Goal: Information Seeking & Learning: Learn about a topic

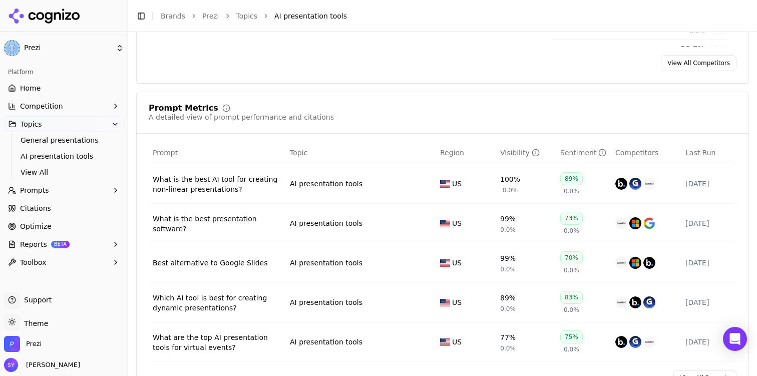
scroll to position [334, 0]
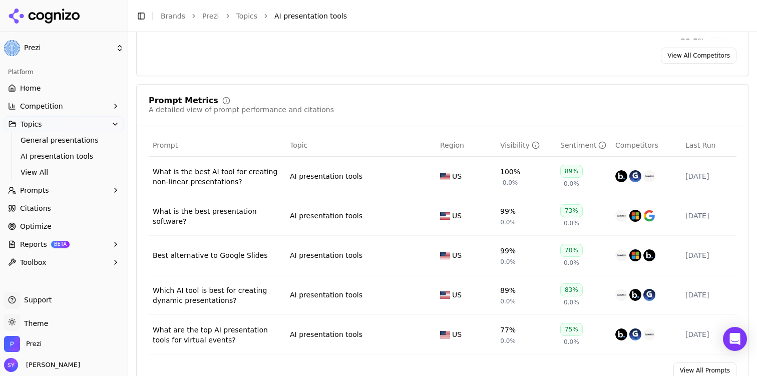
click at [59, 214] on link "Citations" at bounding box center [64, 208] width 120 height 16
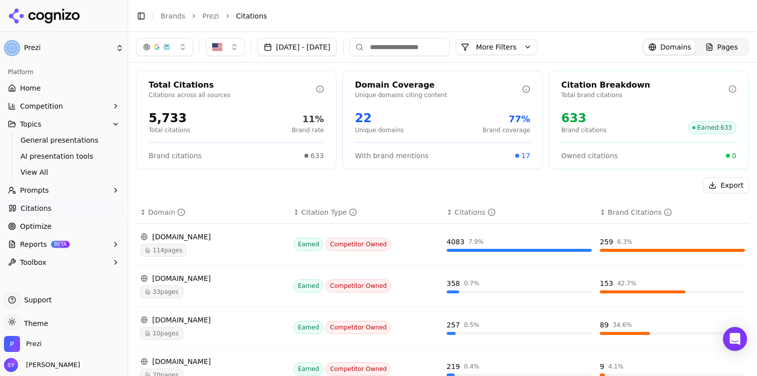
click at [59, 220] on link "Optimize" at bounding box center [64, 226] width 120 height 16
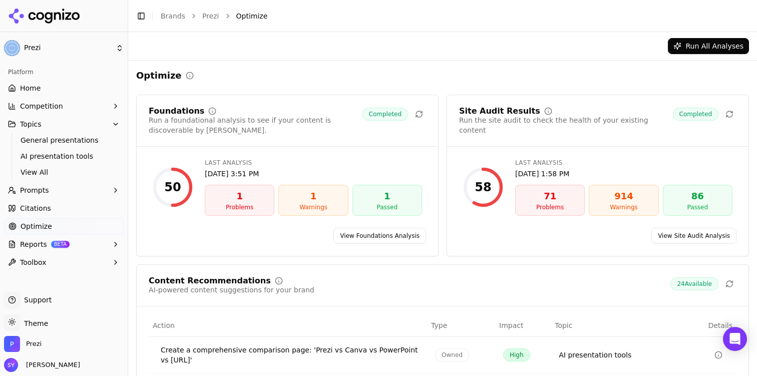
click at [54, 212] on link "Citations" at bounding box center [64, 208] width 120 height 16
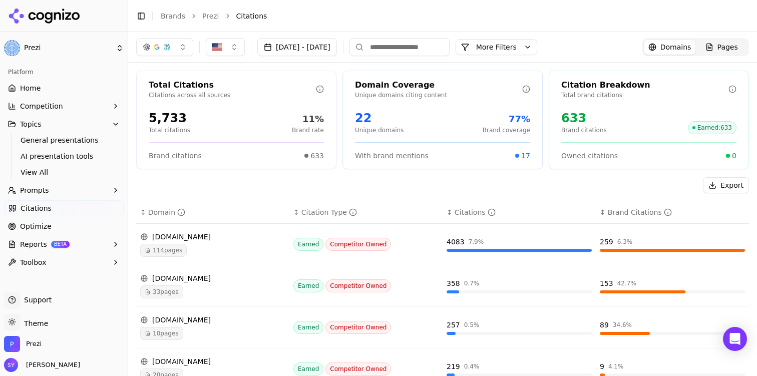
click at [70, 89] on link "Home" at bounding box center [64, 88] width 120 height 16
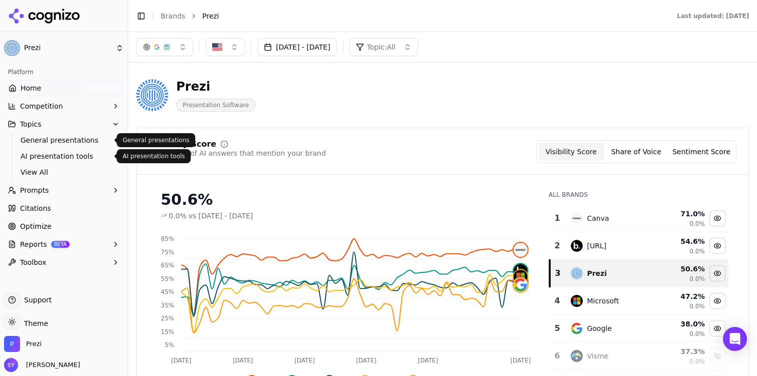
click at [84, 152] on span "AI presentation tools" at bounding box center [64, 156] width 87 height 10
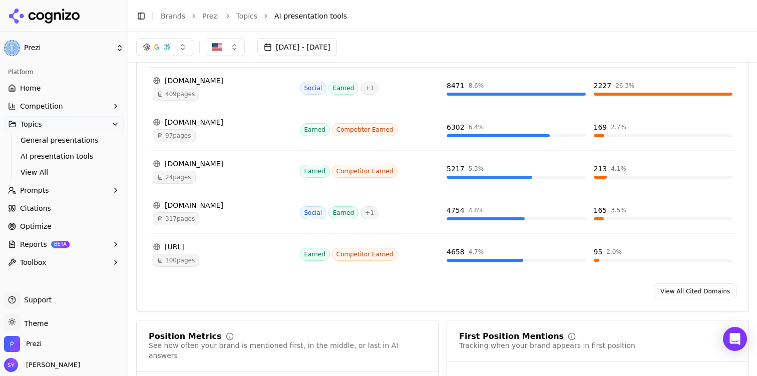
scroll to position [708, 0]
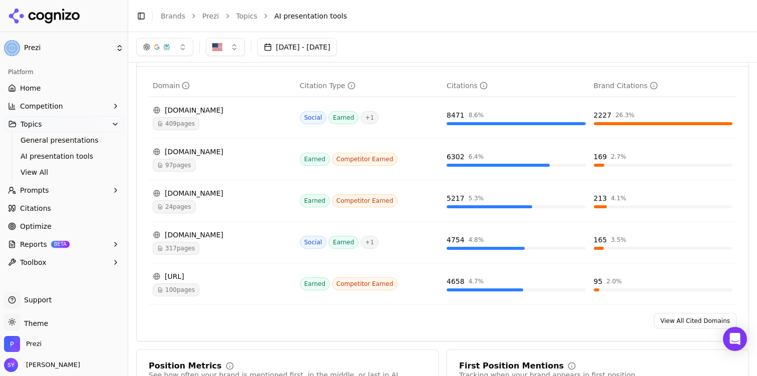
click at [49, 204] on link "Citations" at bounding box center [64, 208] width 120 height 16
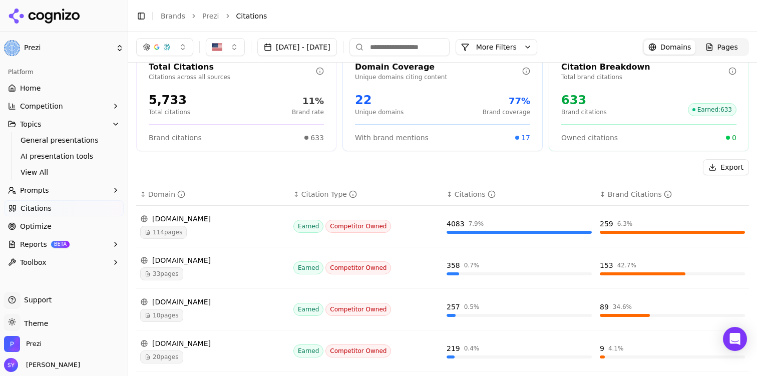
scroll to position [32, 0]
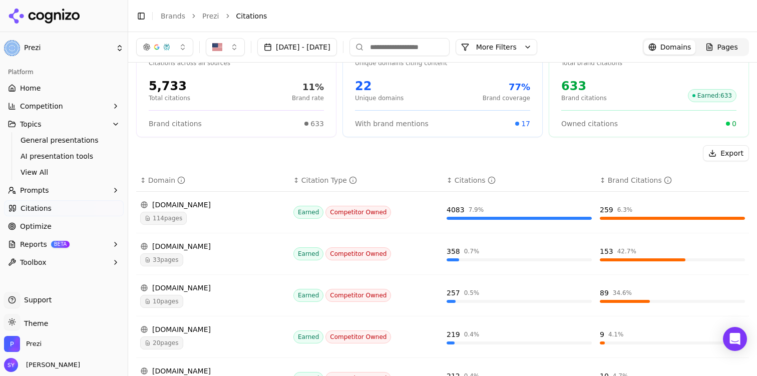
click at [513, 42] on button "More Filters" at bounding box center [496, 47] width 82 height 16
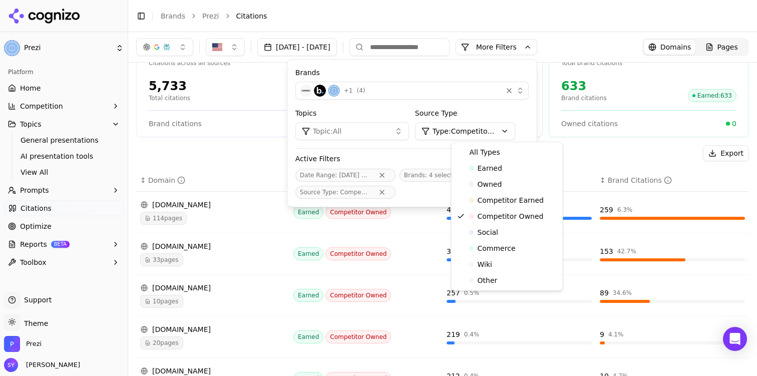
click at [487, 125] on html "Prezi Platform Home Competition Topics General presentations AI presentation to…" at bounding box center [378, 188] width 757 height 376
click at [491, 184] on span "Owned" at bounding box center [489, 184] width 25 height 10
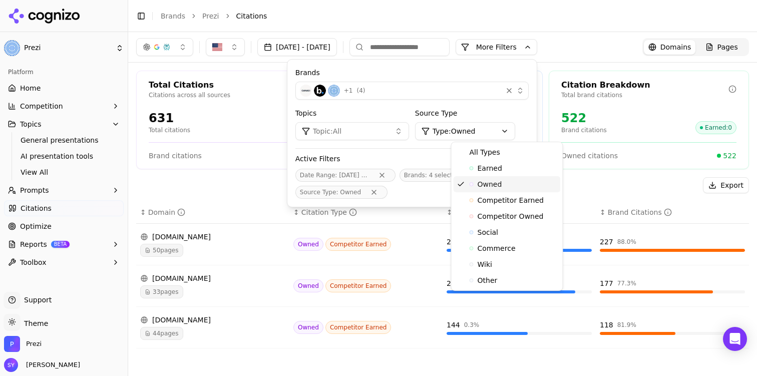
scroll to position [0, 0]
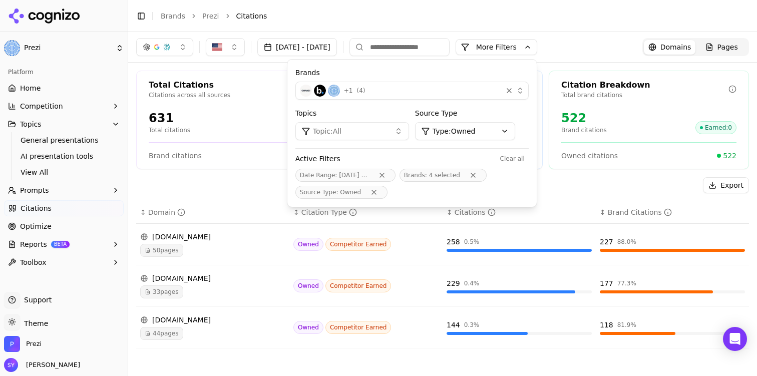
click at [253, 195] on div "Export ↕ Domain ↕ Citation Type ↕ Citations ↕ Brand Citations support.prezi.com…" at bounding box center [442, 266] width 612 height 179
click at [182, 321] on div "[DOMAIN_NAME]" at bounding box center [212, 320] width 145 height 10
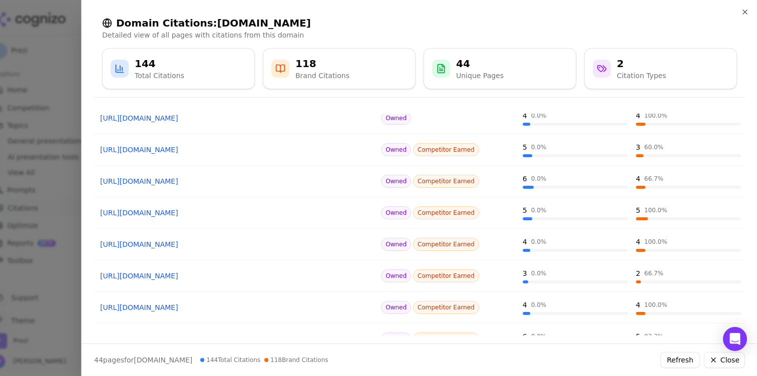
scroll to position [174, 0]
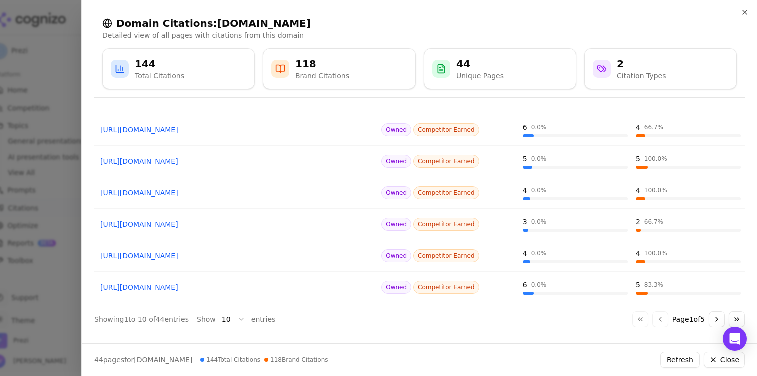
click at [715, 321] on button "Go to next page" at bounding box center [716, 319] width 16 height 16
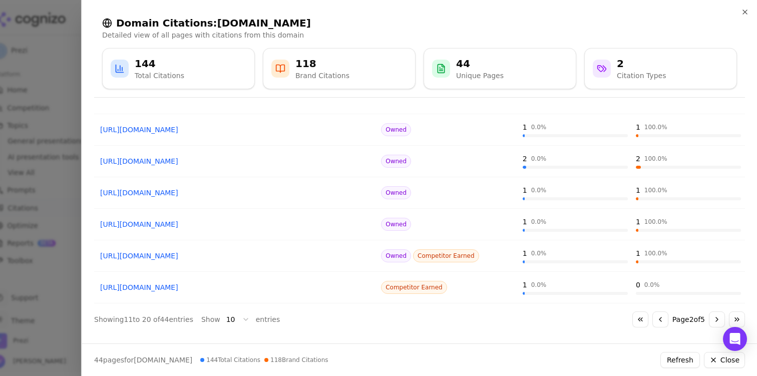
click at [654, 319] on button "Go to previous page" at bounding box center [660, 319] width 16 height 16
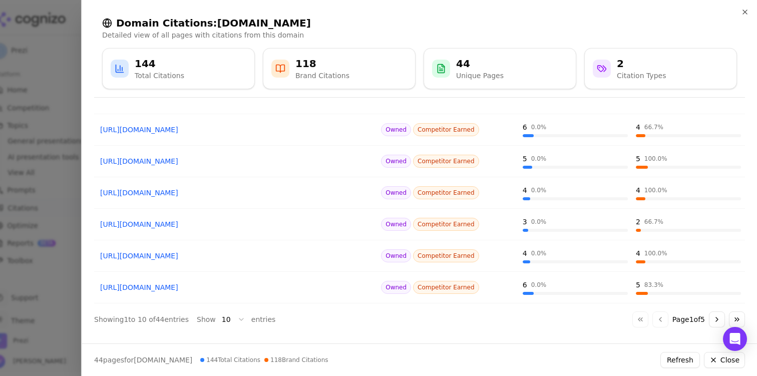
scroll to position [0, 0]
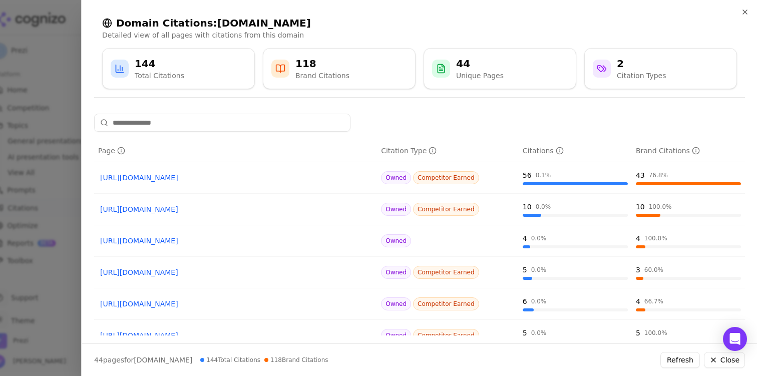
click at [46, 132] on div at bounding box center [378, 188] width 757 height 376
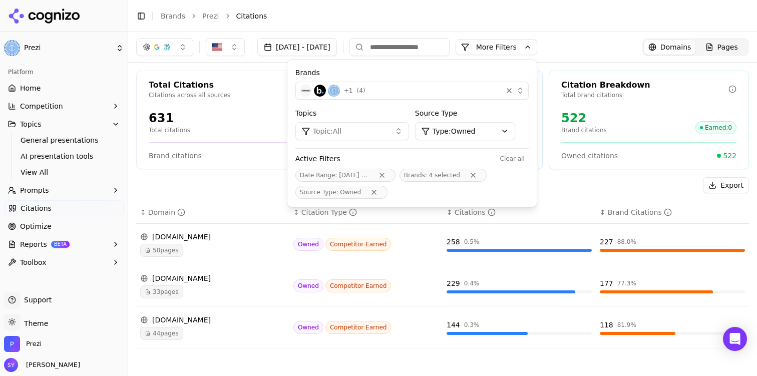
click at [170, 318] on div "[DOMAIN_NAME]" at bounding box center [212, 320] width 145 height 10
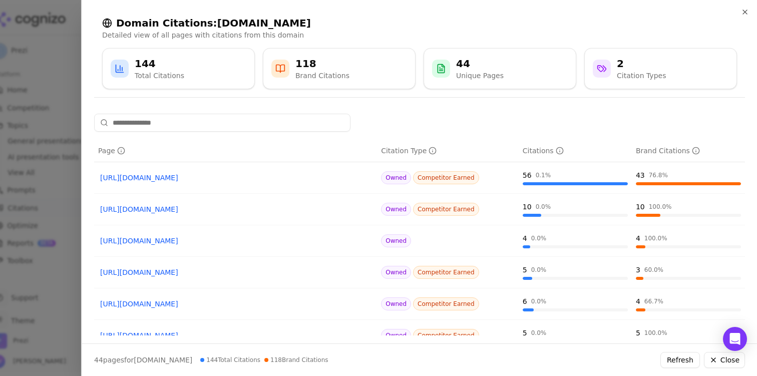
click at [53, 158] on div at bounding box center [378, 188] width 757 height 376
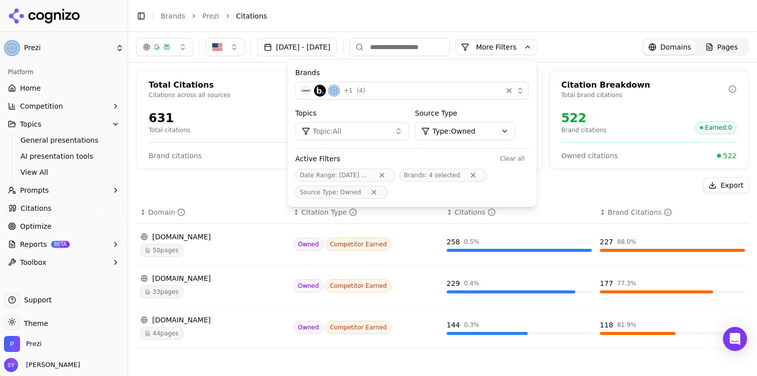
click at [408, 87] on div "+ 1 ( 4 )" at bounding box center [399, 91] width 198 height 12
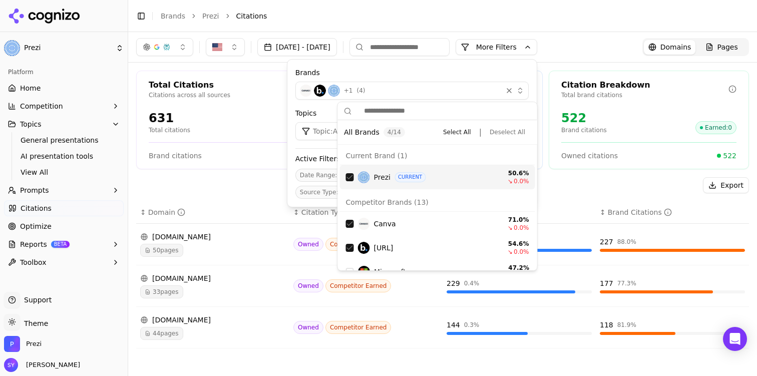
click at [454, 63] on div "Brands + 1 ( 4 ) Topics Topic: All Source Type Type: Owned Active Filters Clear…" at bounding box center [411, 133] width 249 height 147
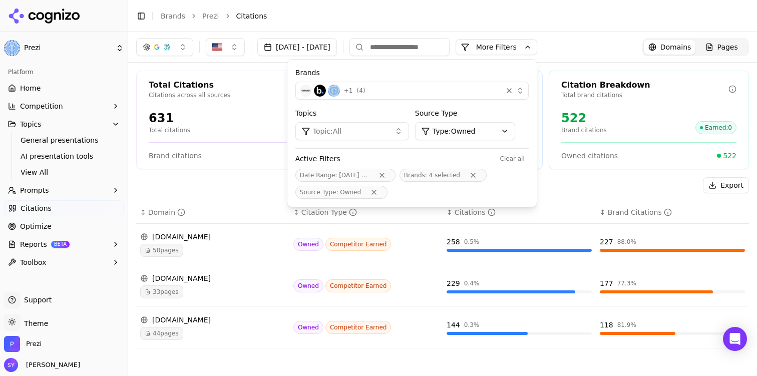
click at [479, 129] on html "Prezi Platform Home Competition Topics General presentations AI presentation to…" at bounding box center [378, 188] width 757 height 376
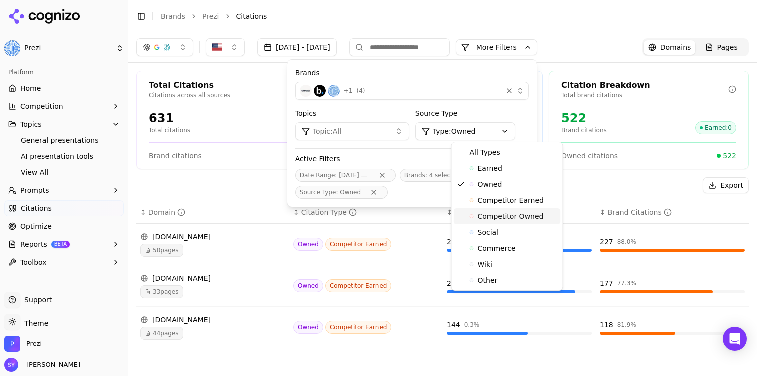
click at [495, 217] on span "Competitor Owned" at bounding box center [510, 216] width 66 height 10
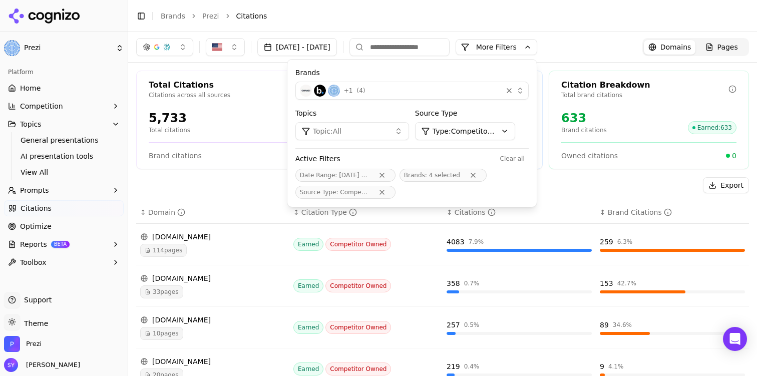
click at [498, 273] on td "358 0.7 %" at bounding box center [518, 286] width 153 height 42
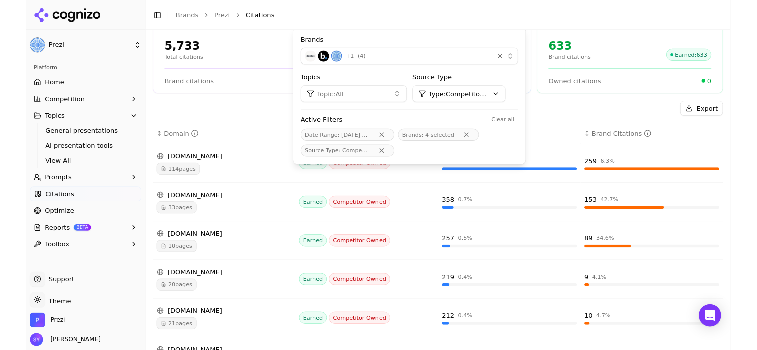
scroll to position [70, 0]
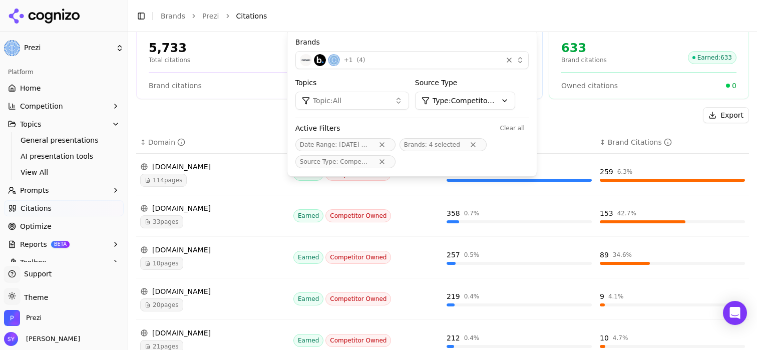
click at [67, 89] on link "Home" at bounding box center [64, 88] width 120 height 16
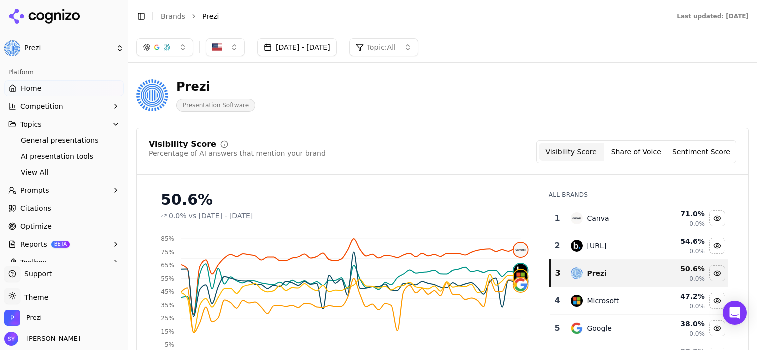
click at [72, 204] on link "Citations" at bounding box center [64, 208] width 120 height 16
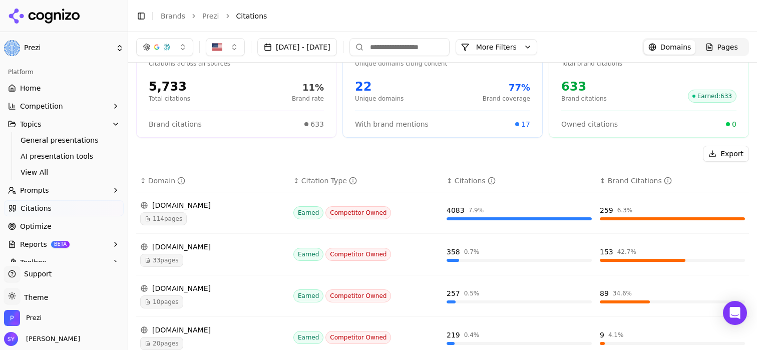
scroll to position [34, 0]
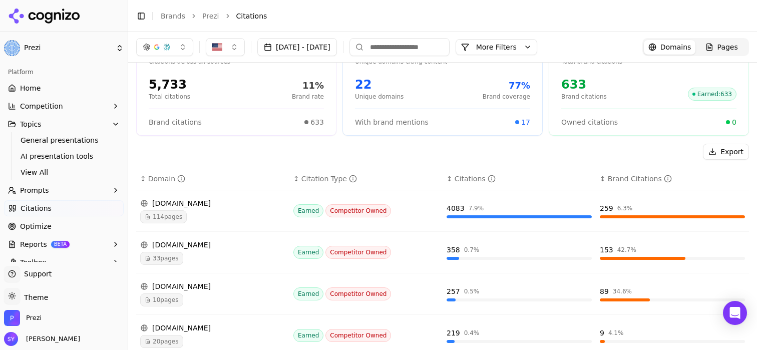
click at [715, 50] on div "Pages" at bounding box center [721, 47] width 33 height 10
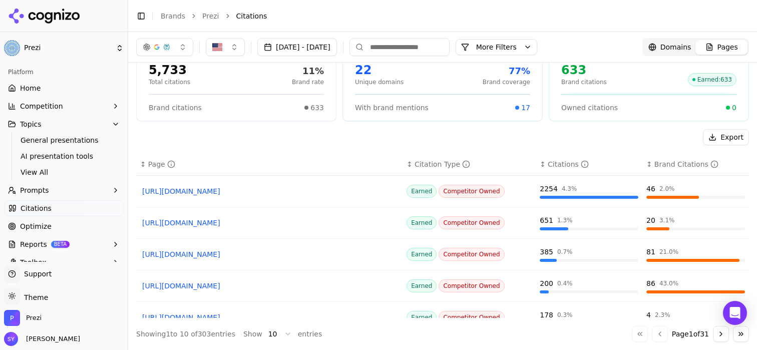
click at [257, 193] on link "https://canva.com/create/ai-presentations" at bounding box center [269, 191] width 254 height 10
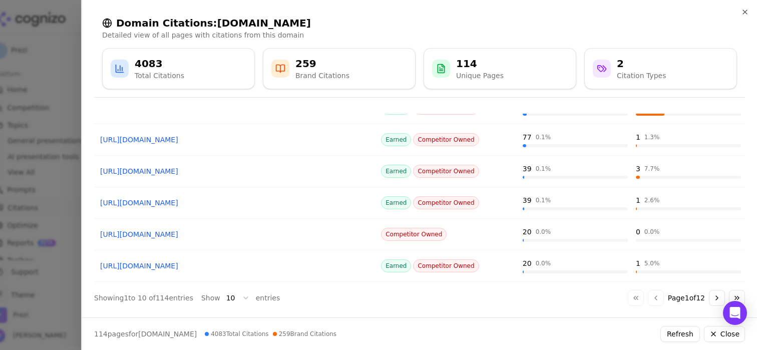
scroll to position [195, 0]
click at [711, 298] on button "Go to next page" at bounding box center [716, 298] width 16 height 16
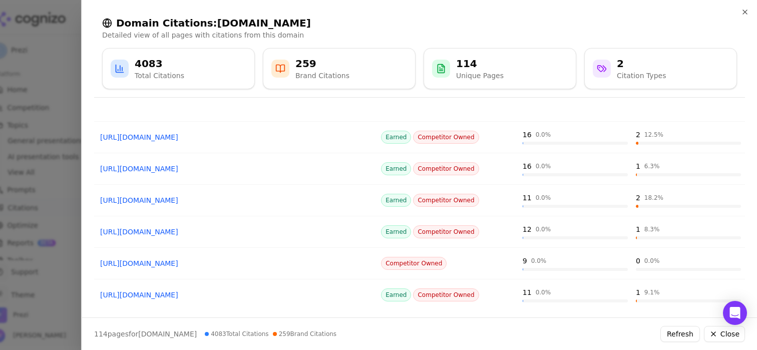
scroll to position [200, 0]
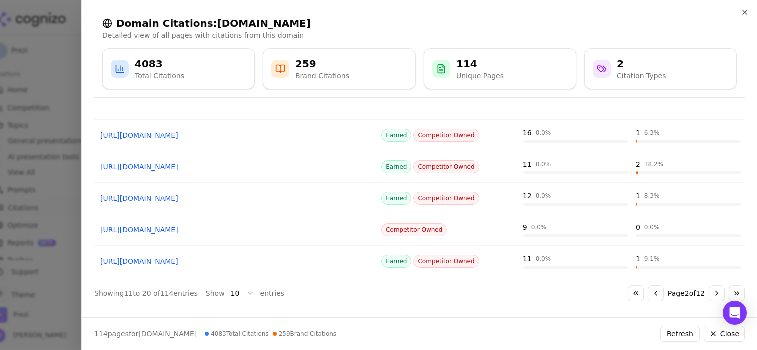
click at [712, 292] on button "Go to next page" at bounding box center [716, 293] width 16 height 16
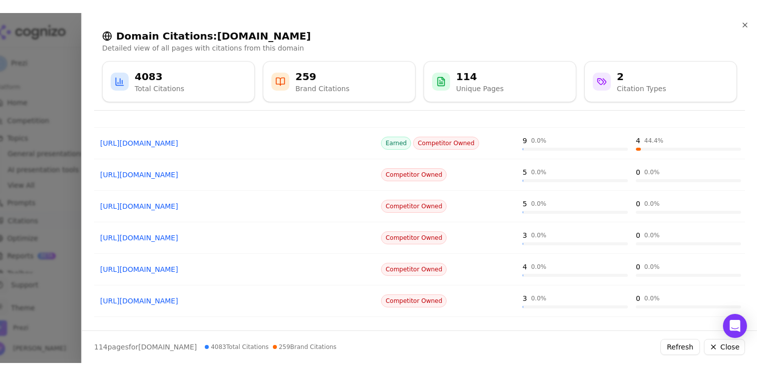
scroll to position [0, 0]
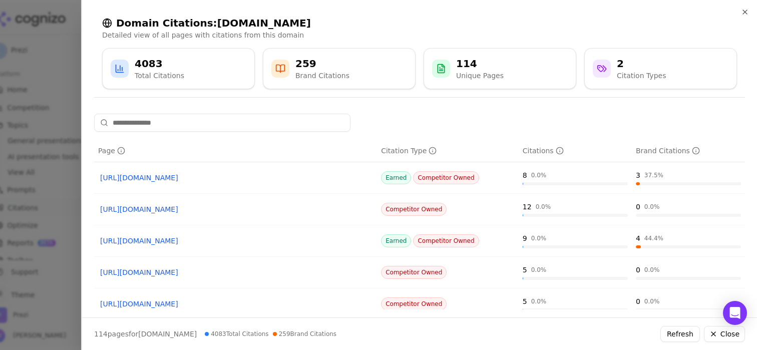
click at [498, 134] on div "Page Citation Type Citations Brand Citations https://canva.com/help/view-design…" at bounding box center [419, 308] width 650 height 388
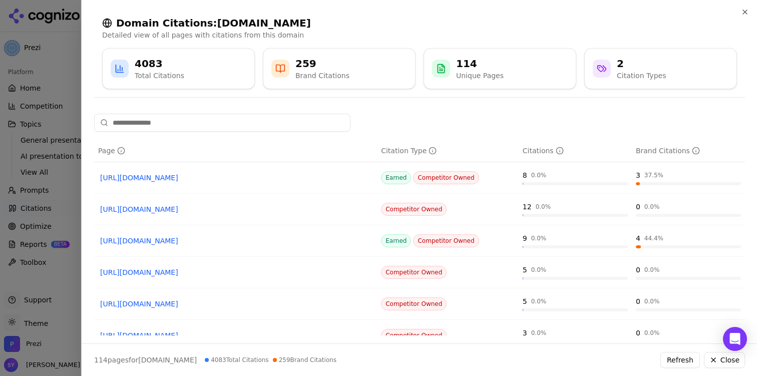
click at [11, 140] on div at bounding box center [378, 188] width 757 height 376
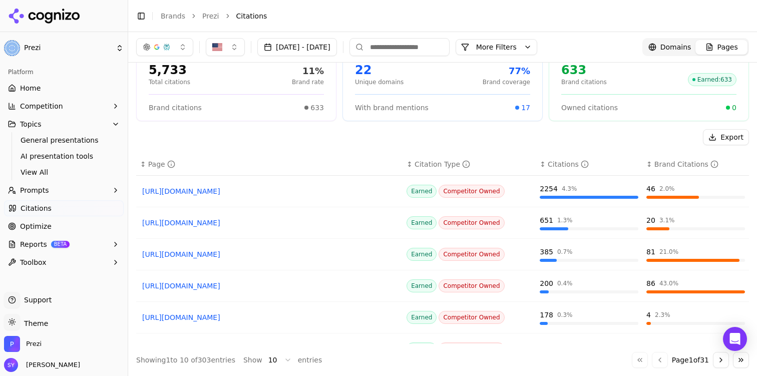
click at [49, 215] on link "Citations" at bounding box center [64, 208] width 120 height 16
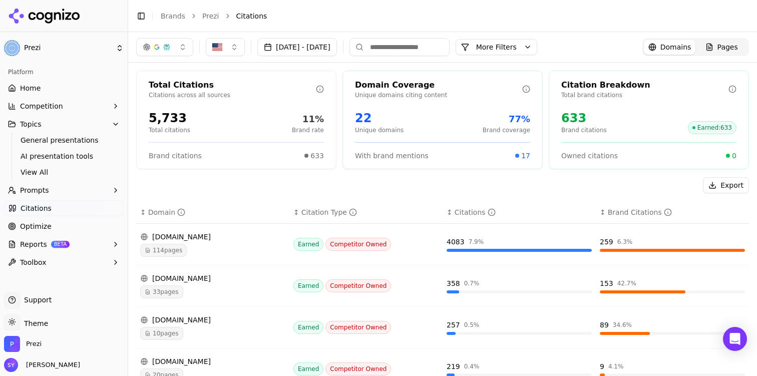
click at [39, 227] on span "Optimize" at bounding box center [36, 226] width 32 height 10
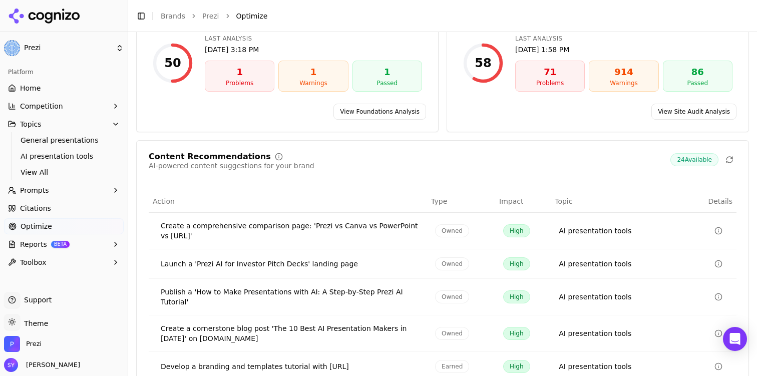
scroll to position [173, 0]
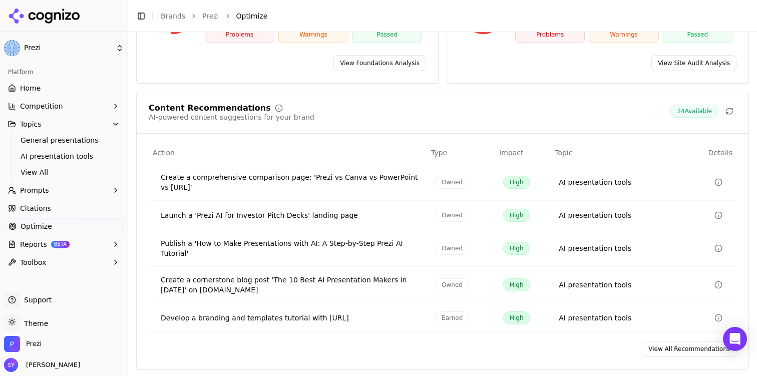
click at [228, 106] on div "Content Recommendations" at bounding box center [210, 108] width 122 height 8
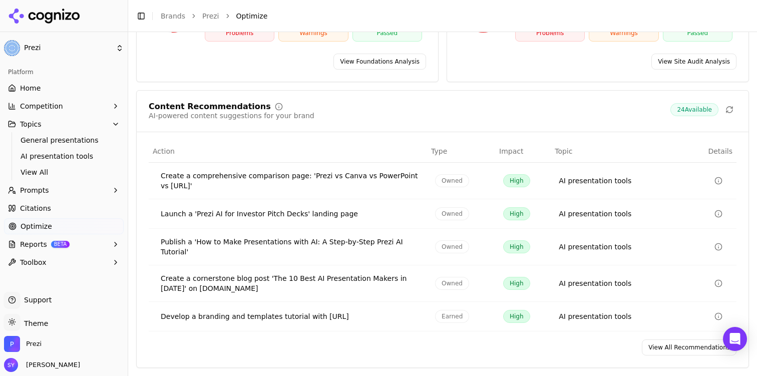
click at [654, 345] on link "View All Recommendations" at bounding box center [688, 347] width 95 height 16
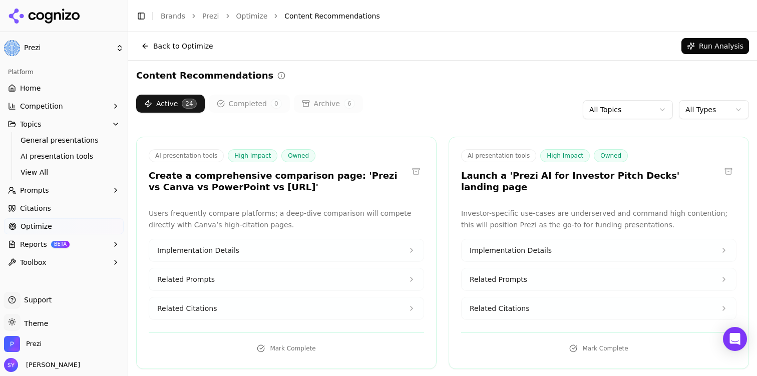
click at [483, 106] on div "Active 24 Completed 0 Archive 6 All Topics All Types" at bounding box center [442, 110] width 612 height 30
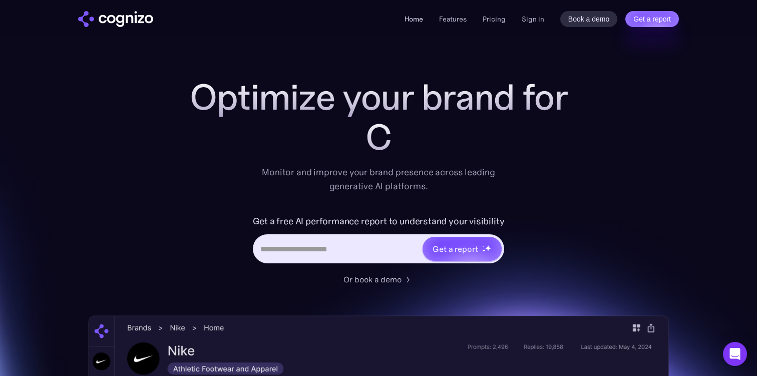
click at [414, 19] on link "Home" at bounding box center [413, 19] width 19 height 9
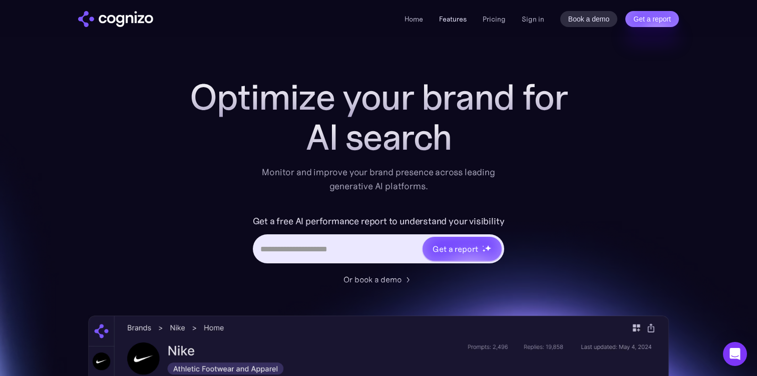
click at [457, 20] on link "Features" at bounding box center [453, 19] width 28 height 9
click at [490, 18] on link "Pricing" at bounding box center [493, 19] width 23 height 9
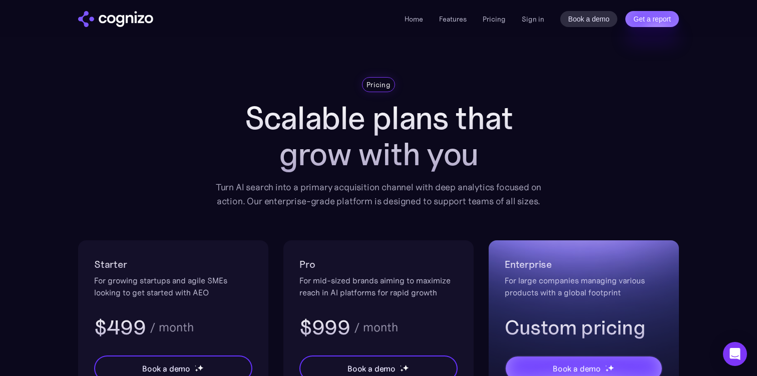
click at [106, 17] on img "home" at bounding box center [115, 19] width 75 height 16
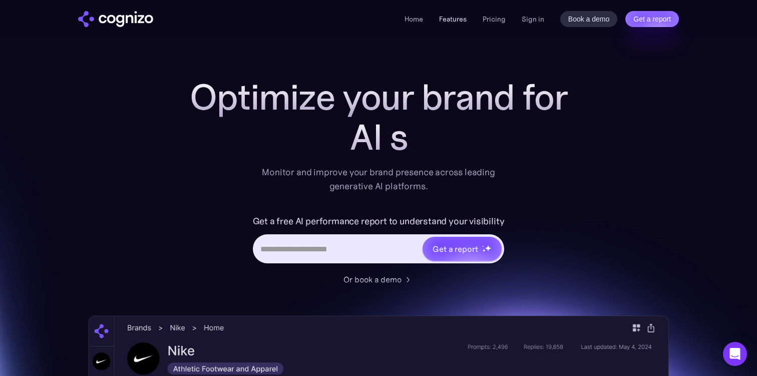
click at [457, 21] on link "Features" at bounding box center [453, 19] width 28 height 9
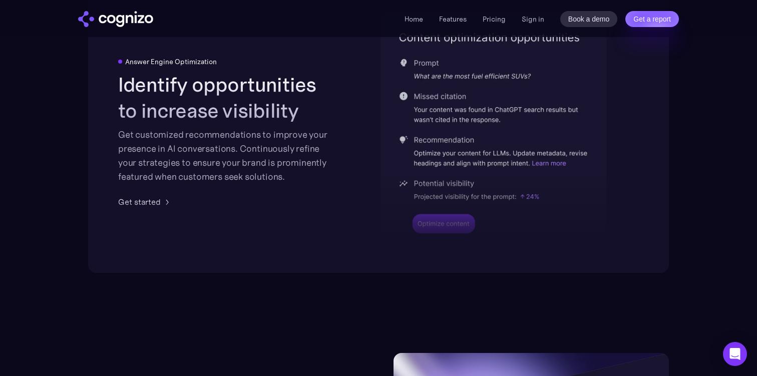
scroll to position [2337, 0]
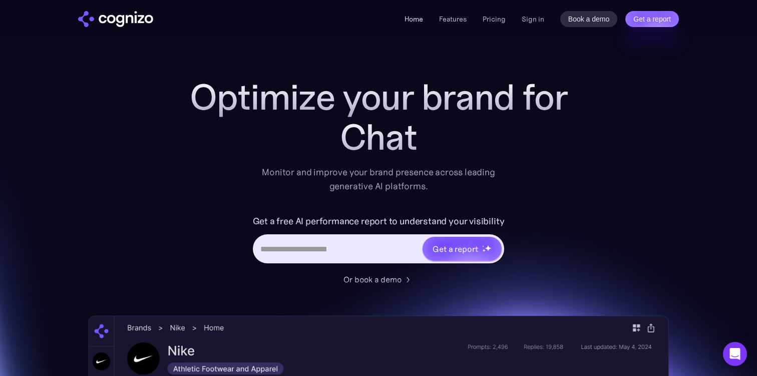
click at [420, 15] on link "Home" at bounding box center [413, 19] width 19 height 9
click at [536, 22] on link "Sign in" at bounding box center [532, 19] width 23 height 12
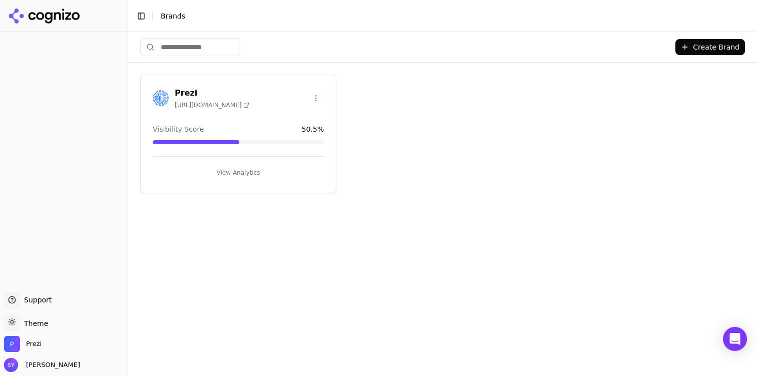
click at [221, 176] on button "View Analytics" at bounding box center [238, 173] width 171 height 16
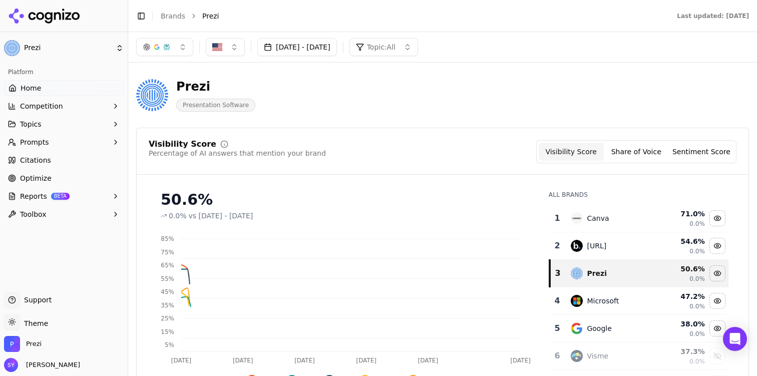
click at [64, 159] on link "Citations" at bounding box center [64, 160] width 120 height 16
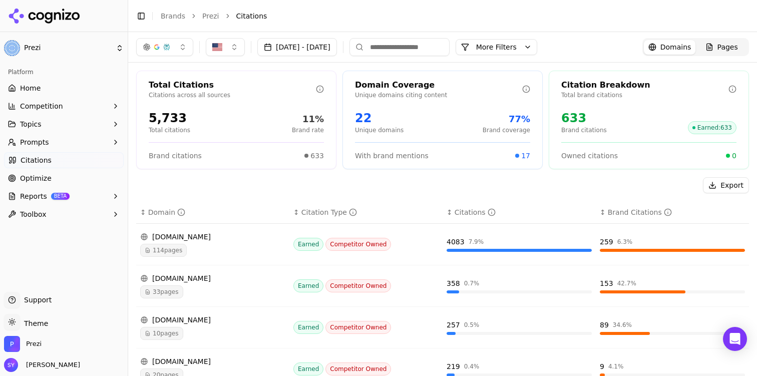
click at [523, 45] on button "More Filters" at bounding box center [496, 47] width 82 height 16
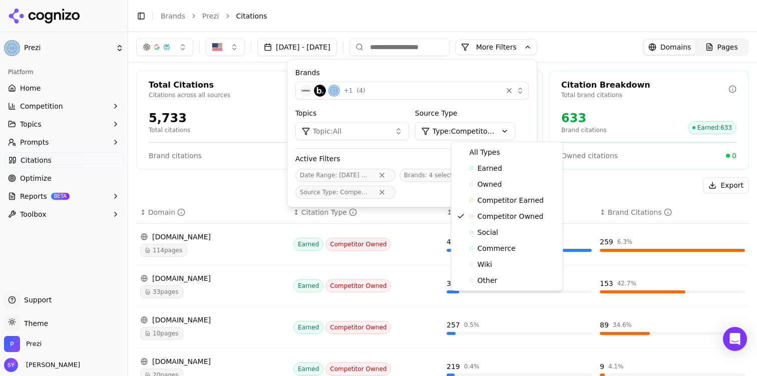
click at [493, 126] on html "Prezi Platform Home Competition Topics Prompts Citations Optimize Reports BETA …" at bounding box center [378, 188] width 757 height 376
click at [498, 185] on span "Owned" at bounding box center [489, 184] width 25 height 10
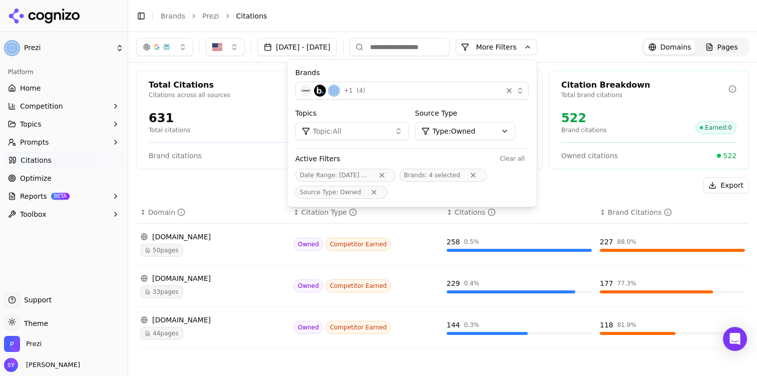
click at [192, 333] on div "44 pages" at bounding box center [212, 333] width 145 height 13
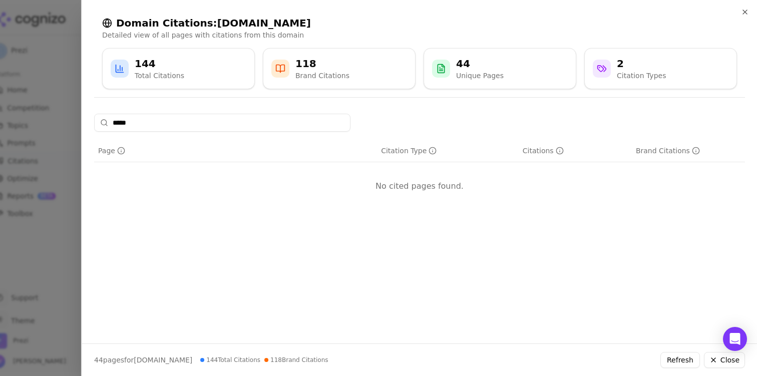
type input "*****"
click at [23, 162] on div at bounding box center [378, 188] width 757 height 376
